Goal: Task Accomplishment & Management: Manage account settings

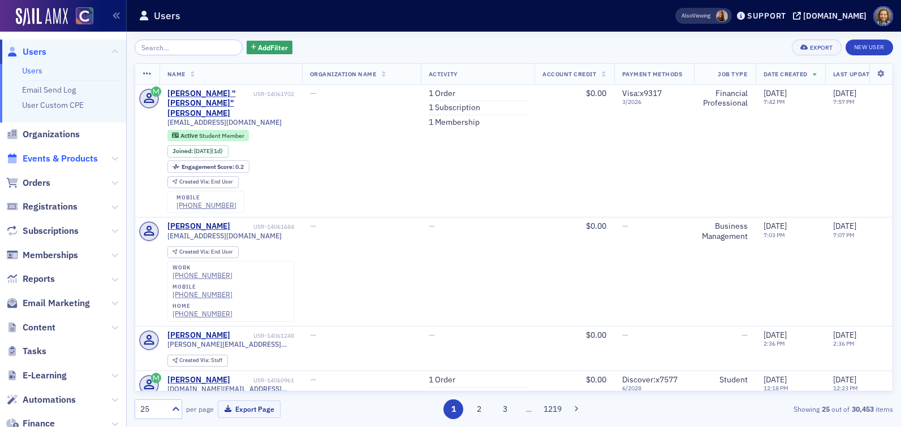
click at [46, 161] on span "Events & Products" at bounding box center [60, 159] width 75 height 12
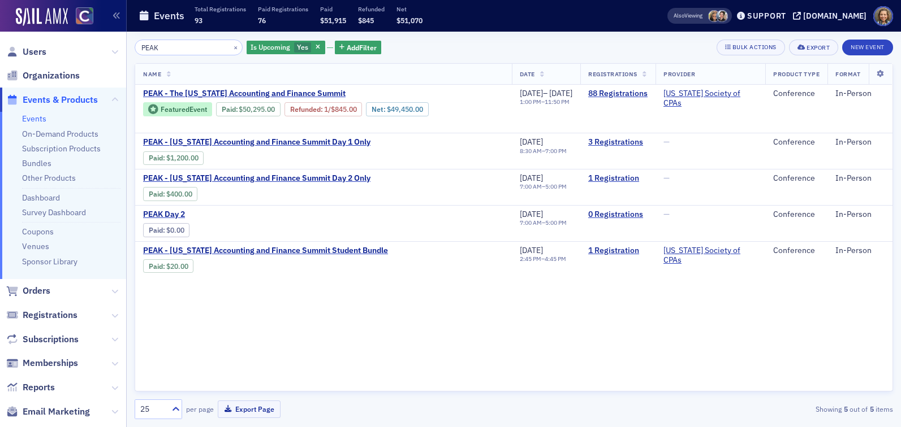
type input "PEAK"
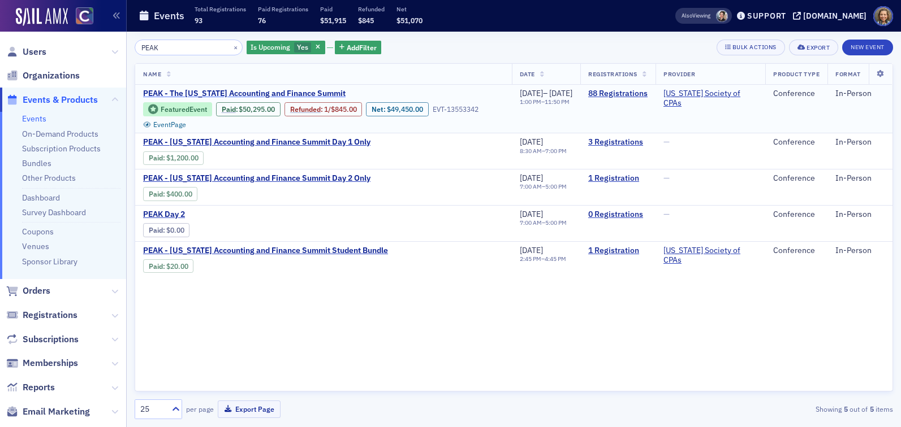
click at [309, 90] on span "PEAK - The [US_STATE] Accounting and Finance Summit" at bounding box center [244, 94] width 202 height 10
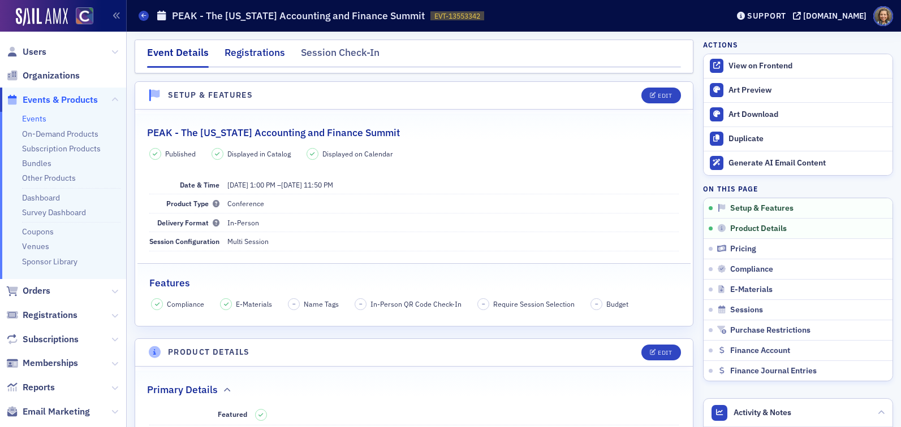
click at [249, 46] on div "Registrations" at bounding box center [254, 55] width 61 height 21
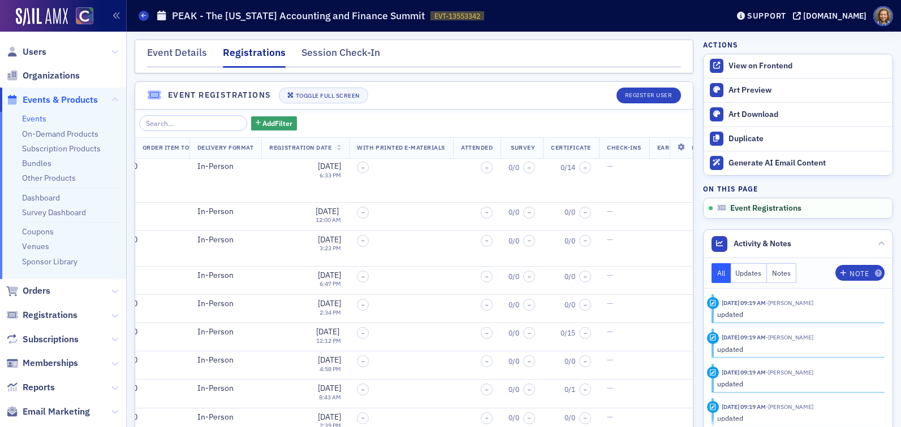
scroll to position [68, 0]
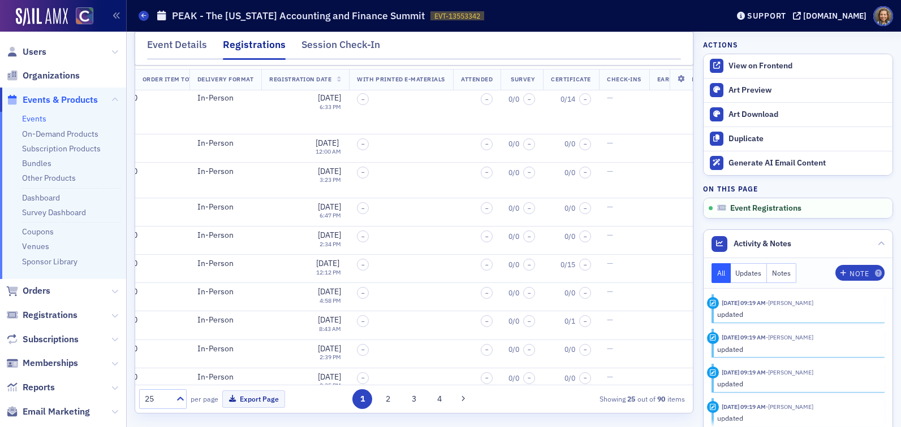
click at [429, 401] on div "1 2 3 4" at bounding box center [412, 400] width 174 height 20
click at [438, 399] on button "4" at bounding box center [440, 400] width 20 height 20
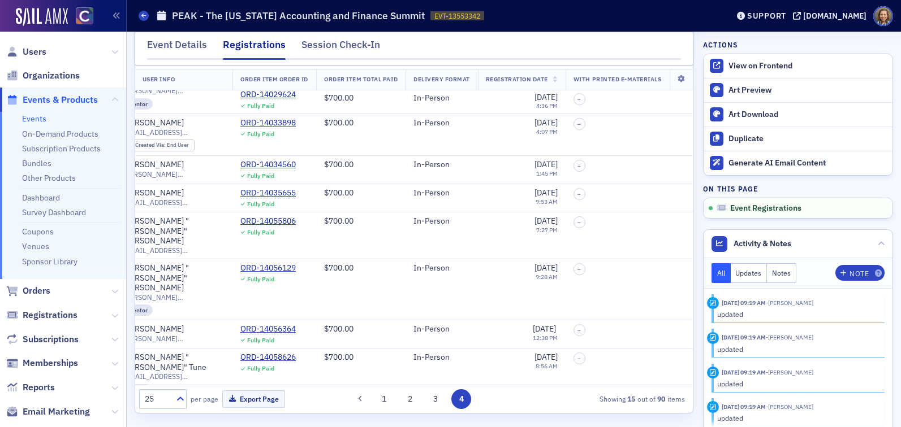
scroll to position [259, 206]
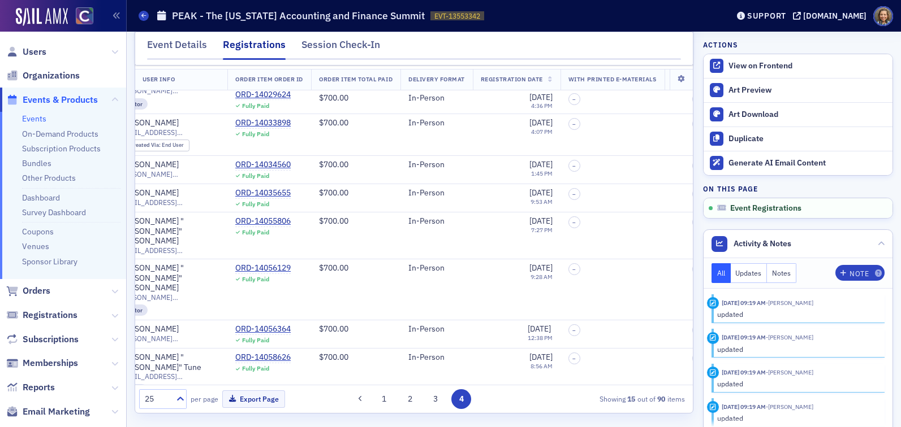
click at [44, 118] on link "Events" at bounding box center [34, 119] width 24 height 10
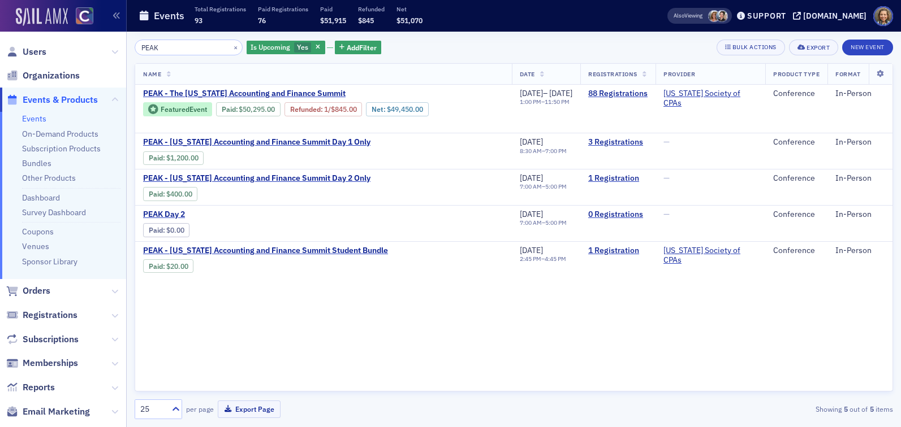
drag, startPoint x: 177, startPoint y: 51, endPoint x: 54, endPoint y: 21, distance: 126.3
click at [54, 21] on div "Users Organizations Events & Products Events On-Demand Products Subscription Pr…" at bounding box center [450, 213] width 901 height 427
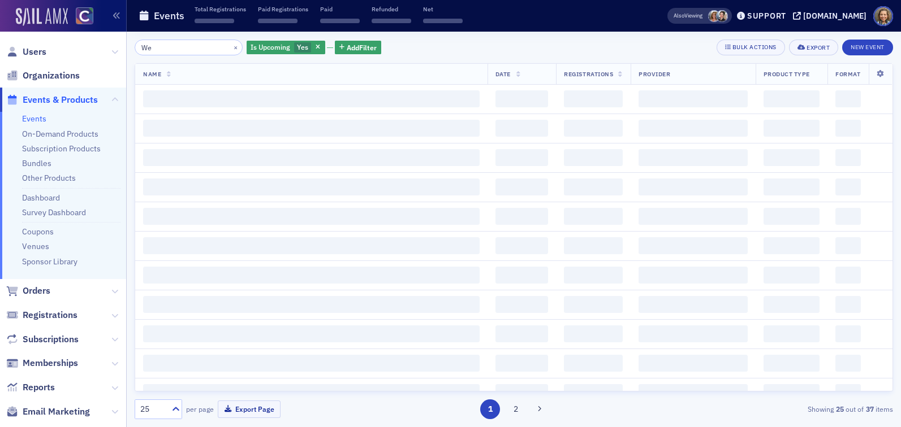
type input "W"
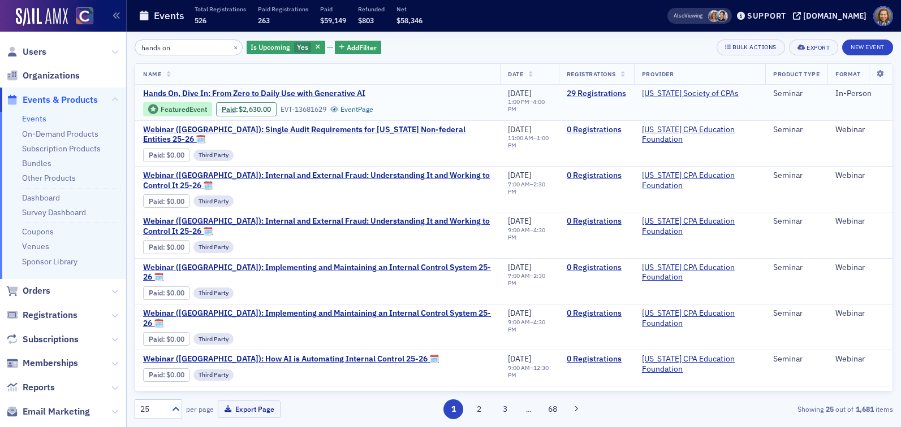
type input "hands on"
click at [578, 93] on link "29 Registrations" at bounding box center [596, 94] width 59 height 10
